Goal: Information Seeking & Learning: Understand process/instructions

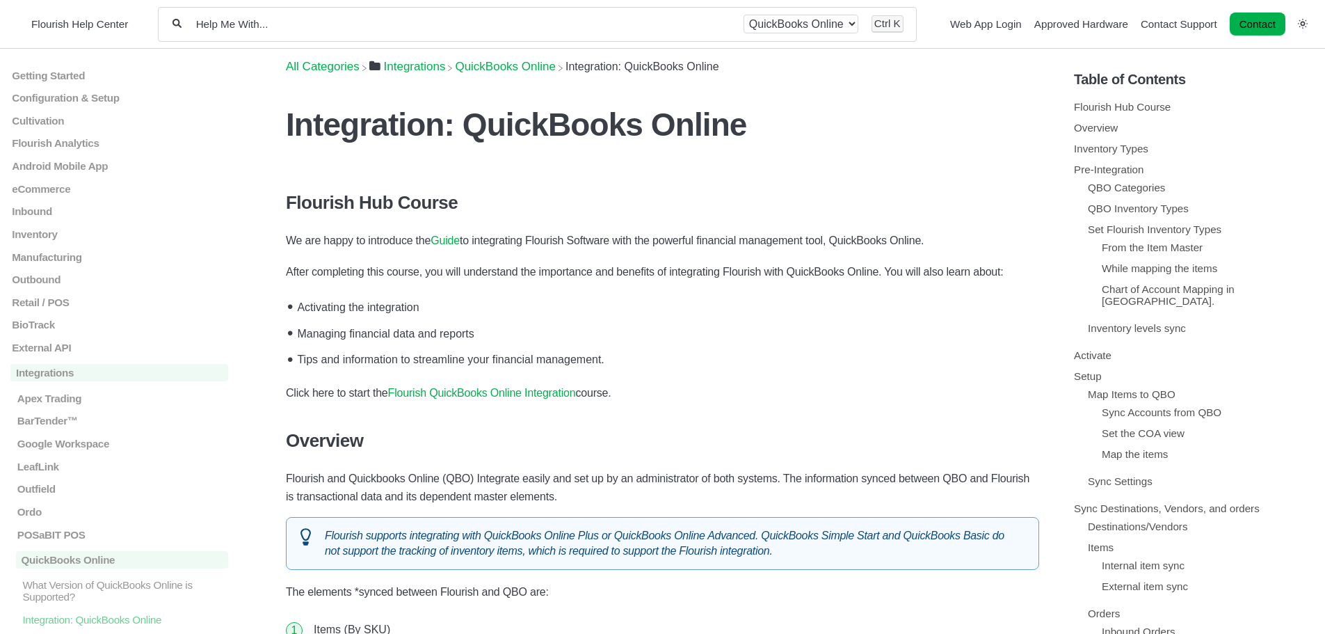
click at [446, 240] on link "Guide" at bounding box center [445, 240] width 29 height 12
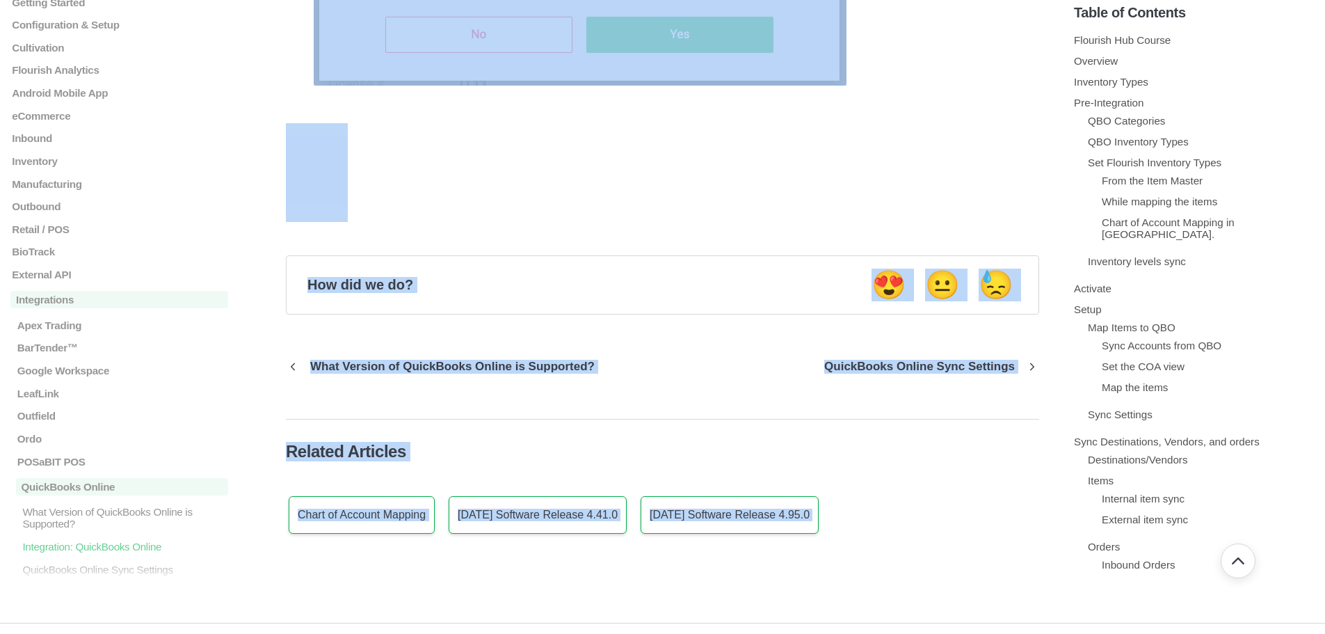
scroll to position [10062, 0]
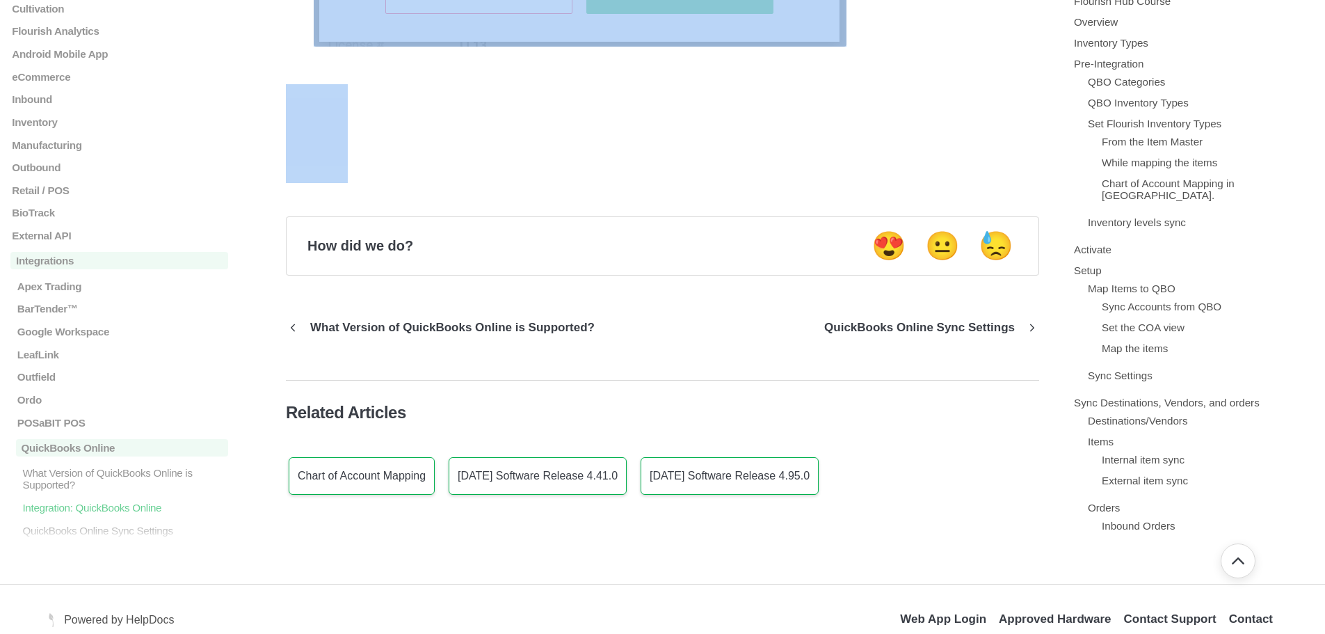
drag, startPoint x: 285, startPoint y: 120, endPoint x: 899, endPoint y: 43, distance: 619.1
copy section "Loremipsumd: SitamEtcon Adipis Elitsedd Eiu Tempor. In utl etdol ma aliquaeni a…"
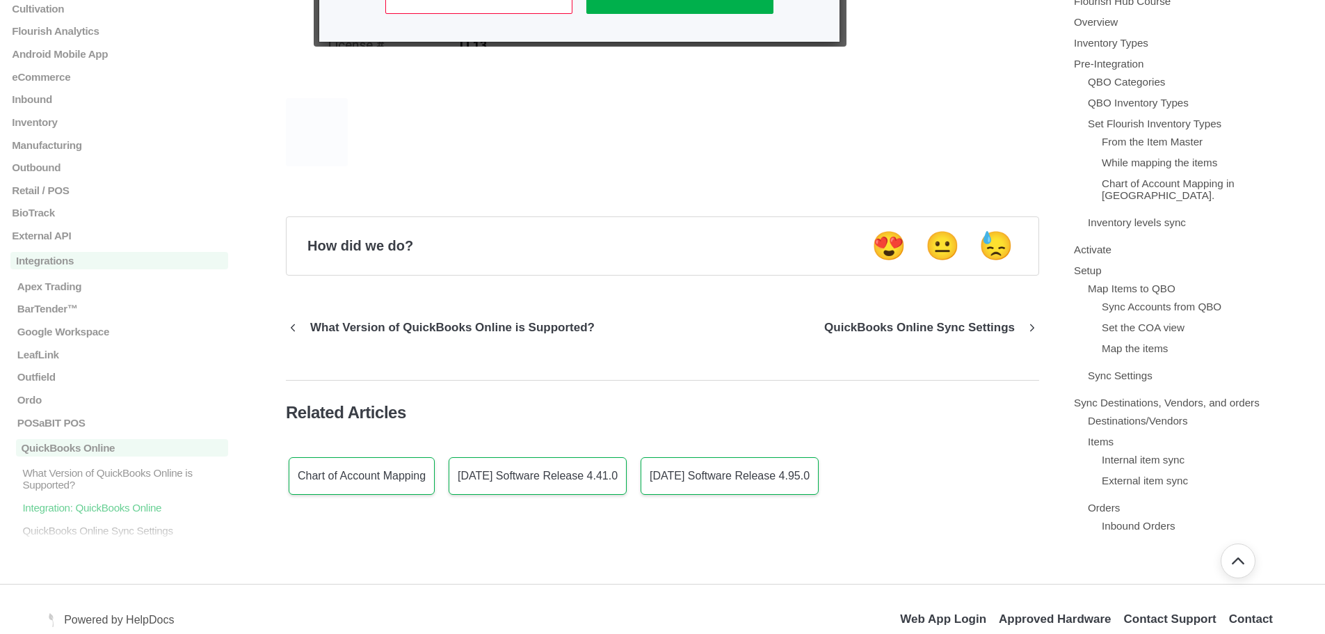
click at [568, 148] on figure at bounding box center [662, 133] width 753 height 99
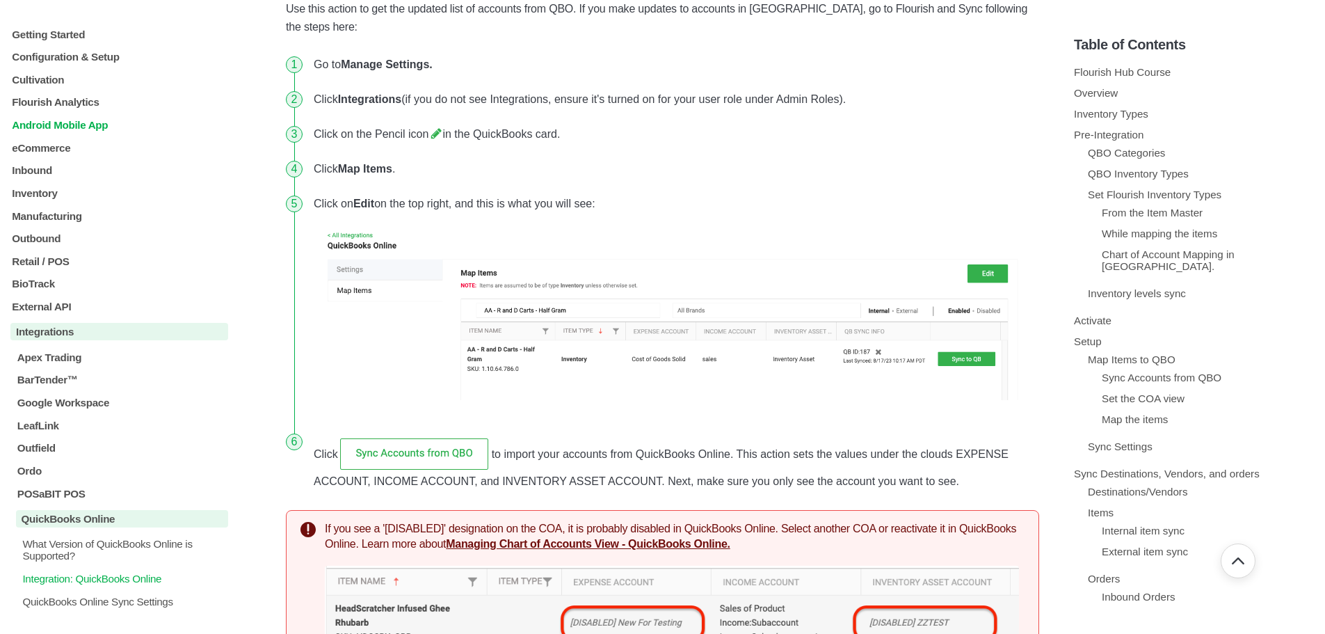
scroll to position [4010, 0]
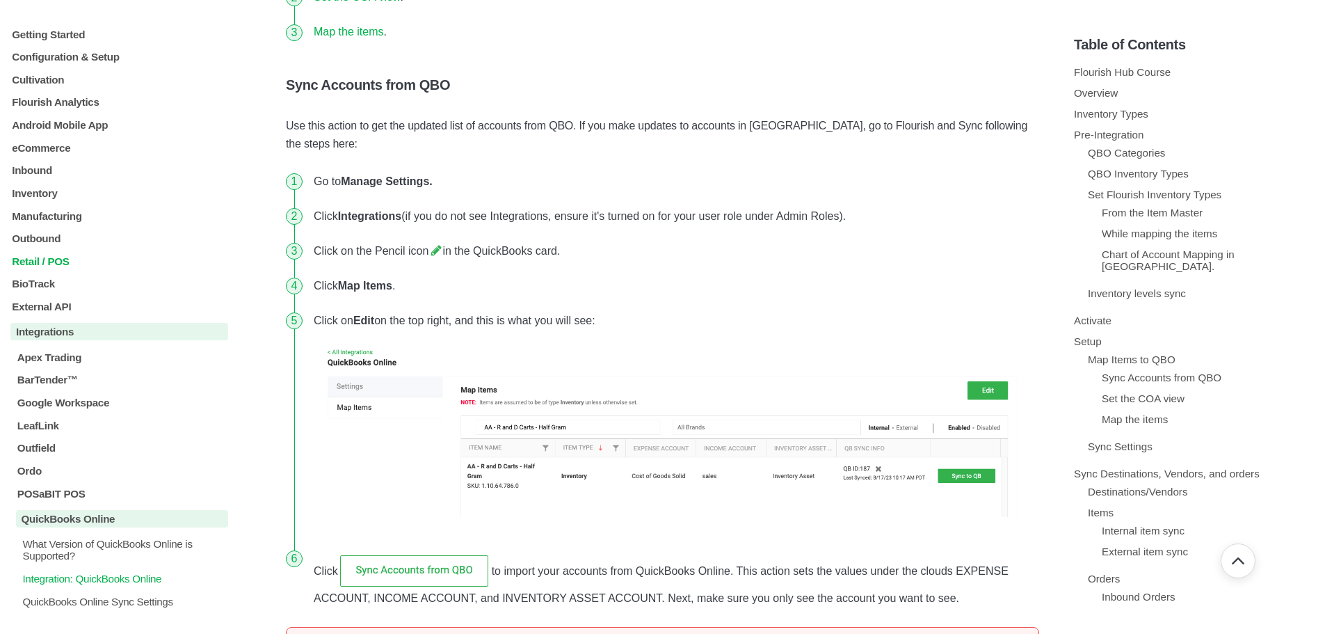
click at [58, 259] on p "Retail / POS" at bounding box center [119, 261] width 218 height 12
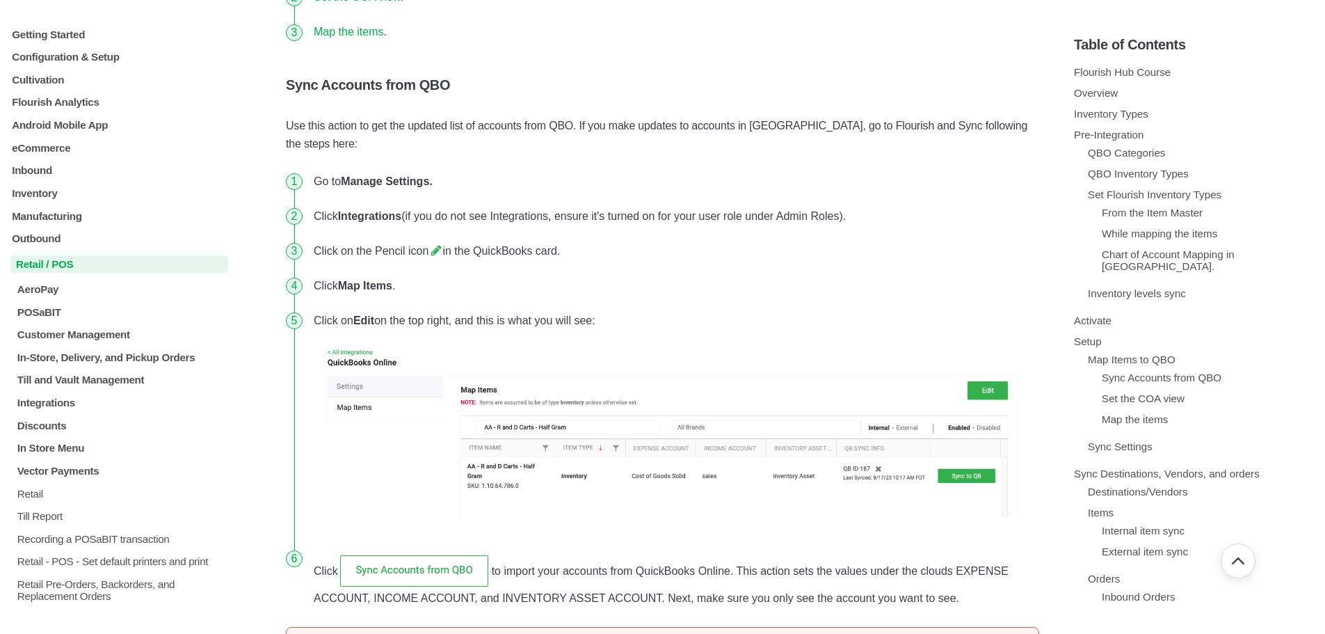
click at [47, 269] on p "Retail / POS" at bounding box center [119, 263] width 218 height 17
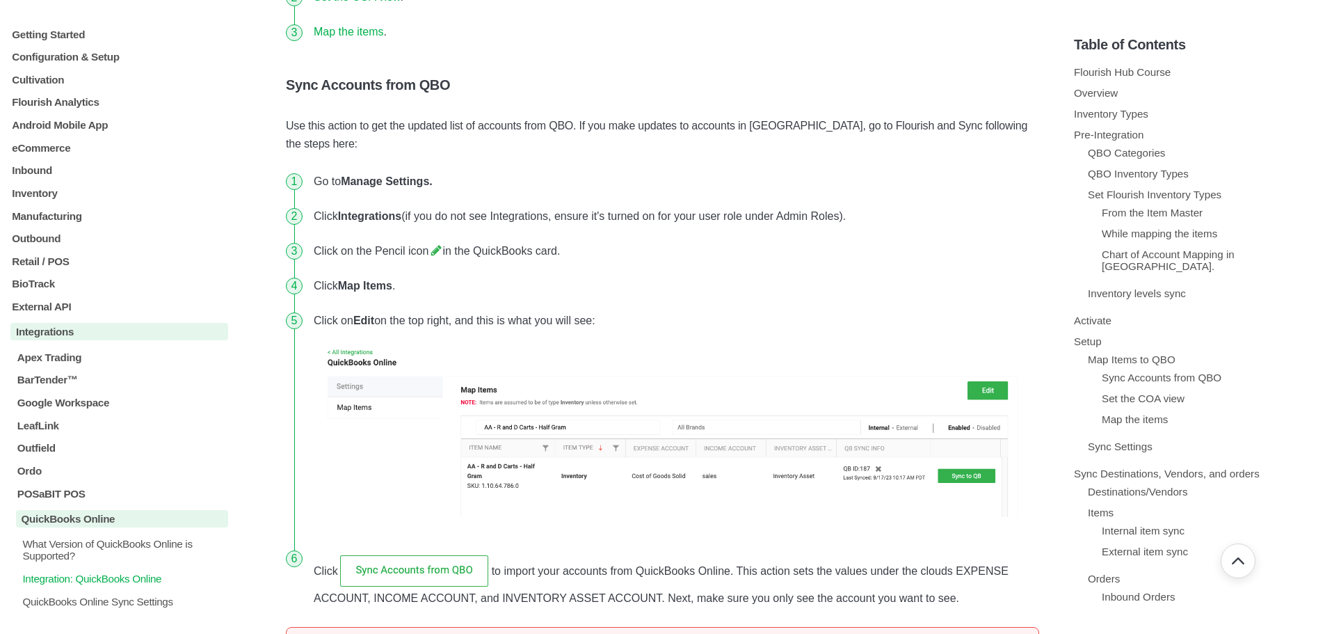
click at [52, 269] on div "Getting Started Login, Modules Overview, and Access Analytics Overview Support …" at bounding box center [119, 557] width 218 height 1059
click at [54, 262] on p "Retail / POS" at bounding box center [119, 261] width 218 height 12
